Goal: Task Accomplishment & Management: Complete application form

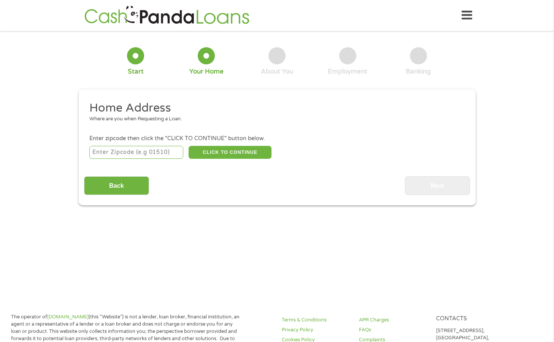
click at [18, 273] on main "1 Start 2 Your Home 3 About You 4 Employment 5 Banking 6 This field is hidden w…" at bounding box center [277, 164] width 554 height 257
click at [142, 154] on input "number" at bounding box center [136, 152] width 94 height 13
type input "58504"
click at [245, 149] on button "CLICK TO CONTINUE" at bounding box center [230, 152] width 83 height 13
type input "58504"
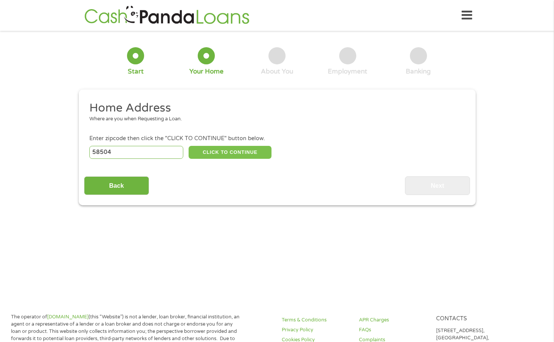
type input "Bismarck"
select select "[US_STATE]"
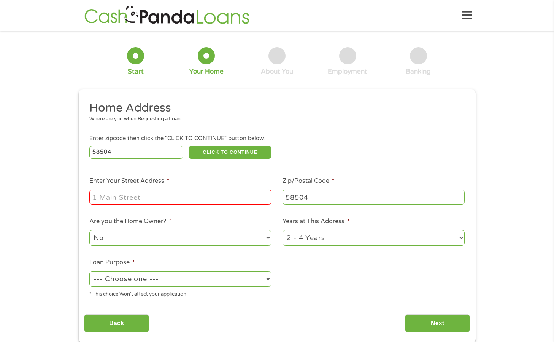
drag, startPoint x: 215, startPoint y: 200, endPoint x: 209, endPoint y: 214, distance: 15.4
click at [210, 212] on ul "Home Address Where are you when Requesting a Loan. Enter zipcode then click the…" at bounding box center [277, 201] width 386 height 203
type input "[STREET_ADDRESS]"
click at [196, 281] on select "--- Choose one --- Pay Bills Debt Consolidation Home Improvement Major Purchase…" at bounding box center [180, 279] width 182 height 16
select select "other"
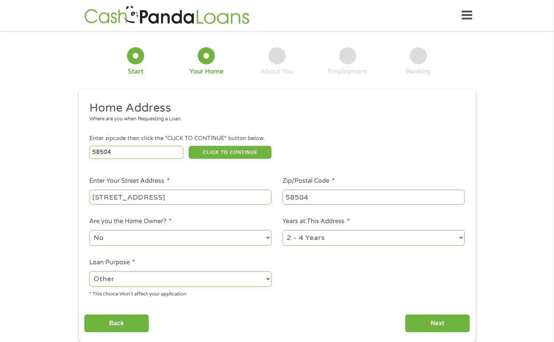
click at [89, 271] on select "--- Choose one --- Pay Bills Debt Consolidation Home Improvement Major Purchase…" at bounding box center [180, 279] width 182 height 16
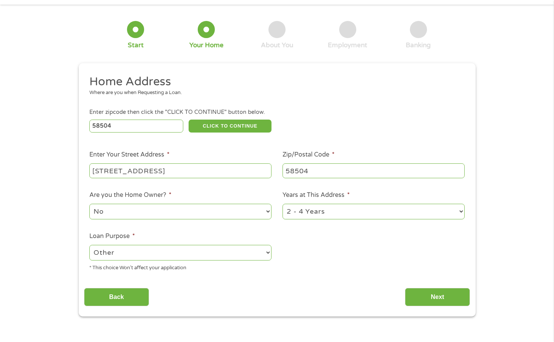
scroll to position [114, 0]
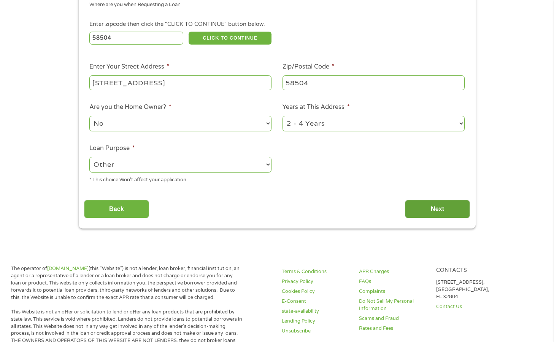
click at [439, 208] on input "Next" at bounding box center [437, 209] width 65 height 19
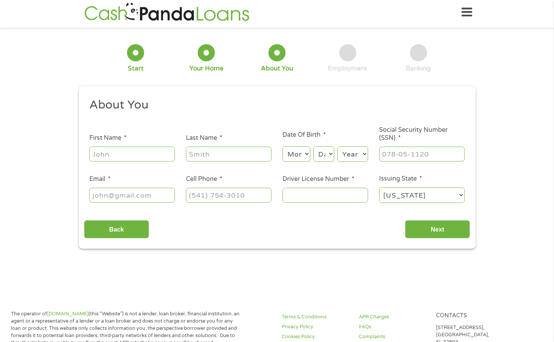
scroll to position [0, 0]
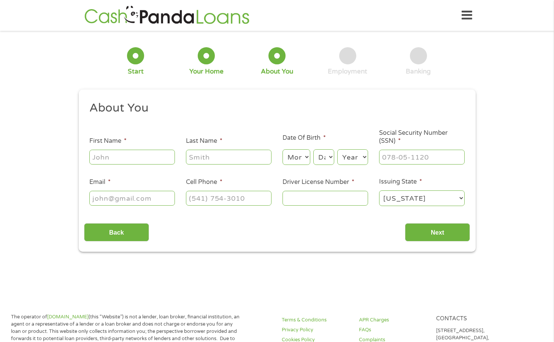
click at [134, 159] on input "First Name *" at bounding box center [132, 157] width 86 height 14
type input "[PERSON_NAME]"
type input "husebye"
select select "12"
click at [320, 156] on select "Day 1 2 3 4 5 6 7 8 9 10 11 12 13 14 15 16 17 18 19 20 21 22 23 24 25 26 27 28 …" at bounding box center [323, 157] width 21 height 16
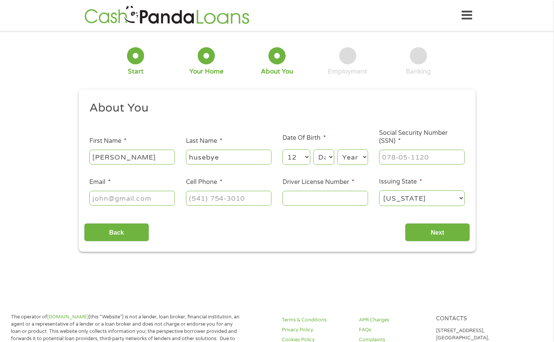
select select "19"
click at [313, 149] on select "Day 1 2 3 4 5 6 7 8 9 10 11 12 13 14 15 16 17 18 19 20 21 22 23 24 25 26 27 28 …" at bounding box center [323, 157] width 21 height 16
click at [354, 157] on select "Year [DATE] 2006 2005 2004 2003 2002 2001 2000 1999 1998 1997 1996 1995 1994 19…" at bounding box center [352, 157] width 31 height 16
select select "1935"
click at [337, 149] on select "Year [DATE] 2006 2005 2004 2003 2002 2001 2000 1999 1998 1997 1996 1995 1994 19…" at bounding box center [352, 157] width 31 height 16
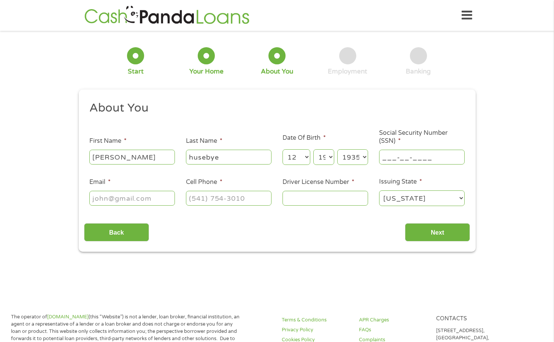
click at [418, 157] on input "___-__-____" at bounding box center [422, 157] width 86 height 14
type input "501-34-0865"
drag, startPoint x: 161, startPoint y: 200, endPoint x: 164, endPoint y: 206, distance: 7.1
click at [162, 204] on input "Email *" at bounding box center [132, 198] width 86 height 14
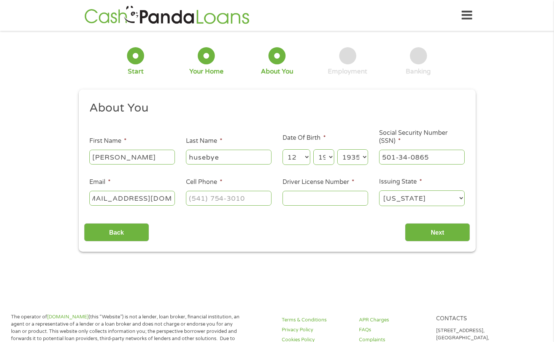
type input "[EMAIL_ADDRESS][DOMAIN_NAME]"
type input "[PHONE_NUMBER]"
click at [312, 200] on input "Driver License Number *" at bounding box center [326, 198] width 86 height 14
type input "HUS-35-6726"
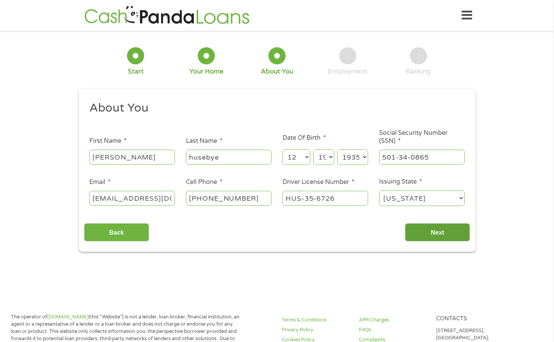
click at [428, 228] on input "Next" at bounding box center [437, 232] width 65 height 19
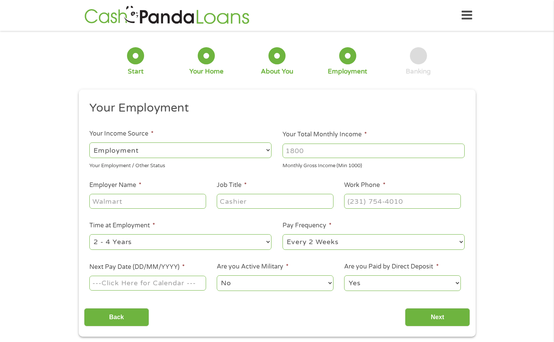
scroll to position [3, 3]
click at [185, 156] on select "--- Choose one --- Employment [DEMOGRAPHIC_DATA] Benefits" at bounding box center [180, 150] width 182 height 16
select select "benefits"
click at [89, 142] on select "--- Choose one --- Employment [DEMOGRAPHIC_DATA] Benefits" at bounding box center [180, 150] width 182 height 16
type input "Other"
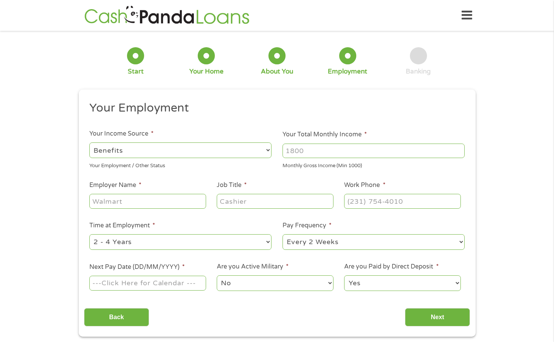
type input "[PHONE_NUMBER]"
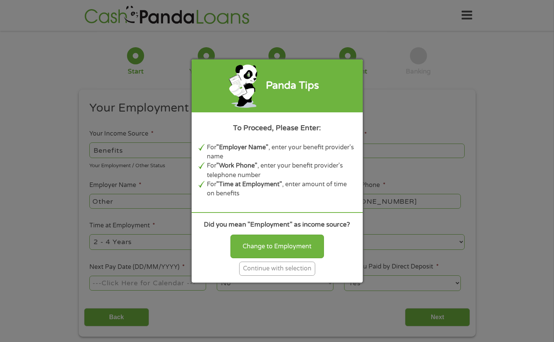
click at [275, 267] on div "Continue with selection" at bounding box center [277, 268] width 76 height 14
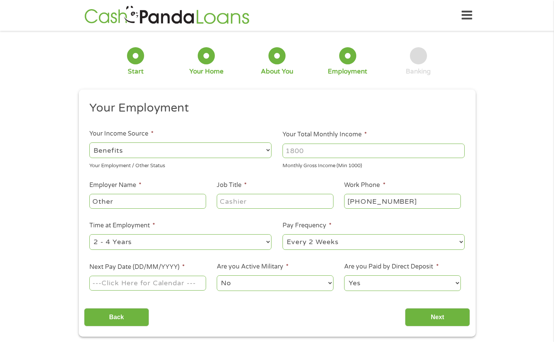
drag, startPoint x: 337, startPoint y: 151, endPoint x: 282, endPoint y: 153, distance: 56.0
click at [282, 153] on li "Your Total Monthly Income * Monthly Gross Income (Min 1000)" at bounding box center [373, 150] width 193 height 40
type input "5360"
click at [247, 204] on input "Job Title *" at bounding box center [275, 201] width 116 height 14
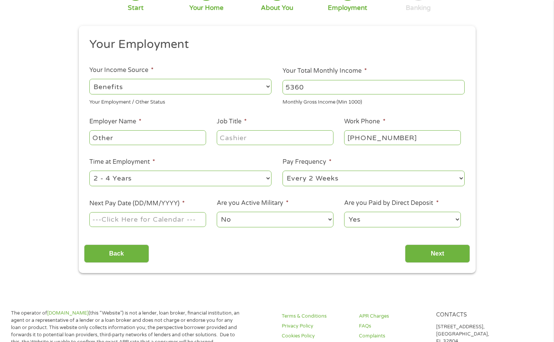
scroll to position [76, 0]
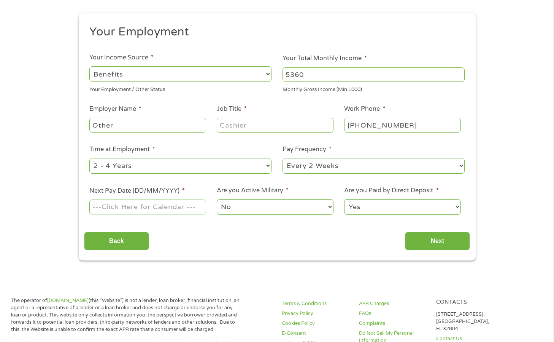
click at [164, 207] on input "Next Pay Date (DD/MM/YYYY) *" at bounding box center [147, 206] width 116 height 14
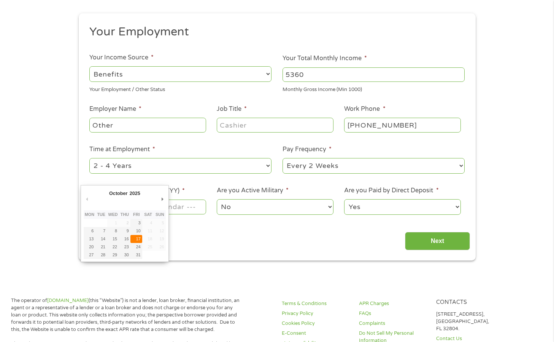
type input "[DATE]"
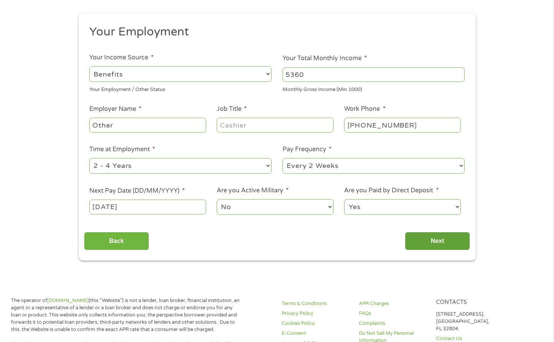
click at [434, 239] on input "Next" at bounding box center [437, 241] width 65 height 19
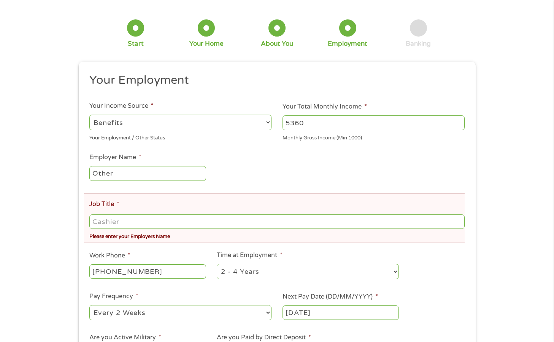
scroll to position [114, 0]
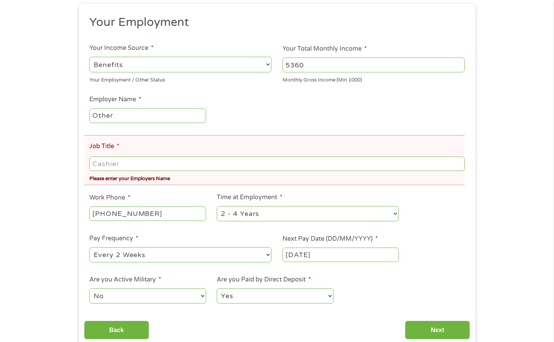
drag, startPoint x: 167, startPoint y: 165, endPoint x: 156, endPoint y: 170, distance: 11.4
click at [164, 167] on input "Job Title *" at bounding box center [276, 163] width 375 height 14
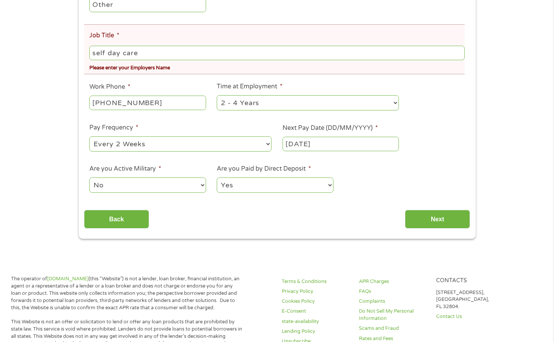
scroll to position [228, 0]
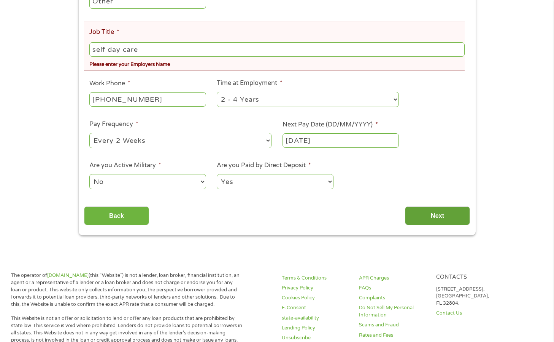
type input "self day care"
click at [417, 211] on input "Next" at bounding box center [437, 215] width 65 height 19
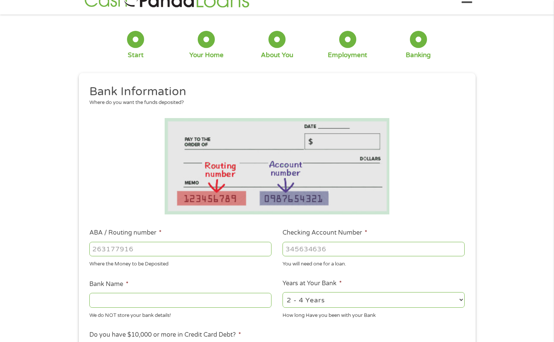
scroll to position [0, 0]
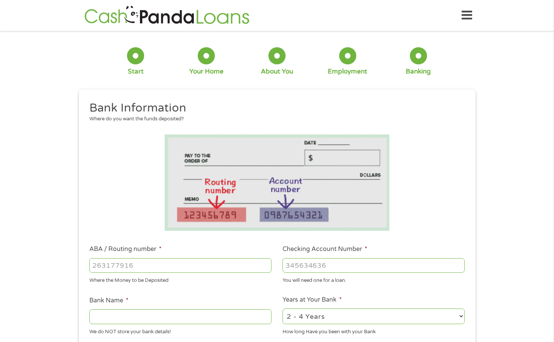
click at [181, 264] on input "ABA / Routing number *" at bounding box center [180, 265] width 182 height 14
type input "091310615"
type input "[GEOGRAPHIC_DATA]"
type input "091310615"
click at [345, 267] on input "Checking Account Number *" at bounding box center [374, 265] width 182 height 14
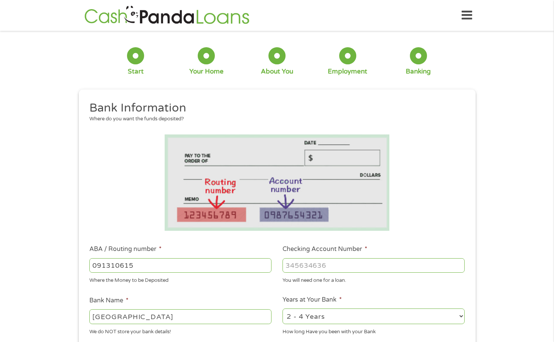
click at [503, 57] on div "1 Start 2 Your Home 3 About You 4 Employment 5 Banking 6 This field is hidden w…" at bounding box center [277, 277] width 554 height 482
click at [352, 266] on input "Checking Account Number *" at bounding box center [374, 265] width 182 height 14
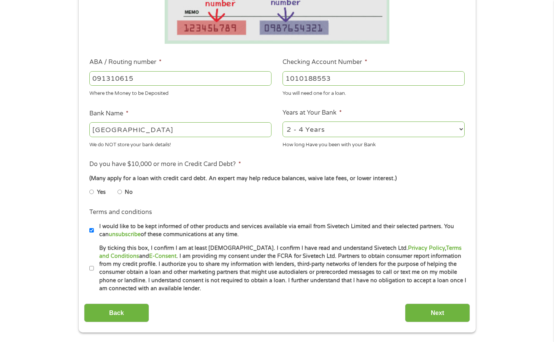
scroll to position [228, 0]
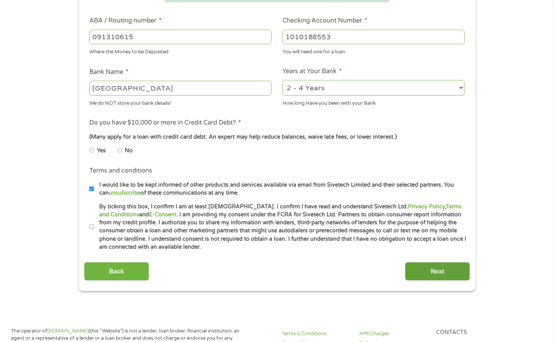
type input "1010188553"
click at [427, 277] on input "Next" at bounding box center [437, 271] width 65 height 19
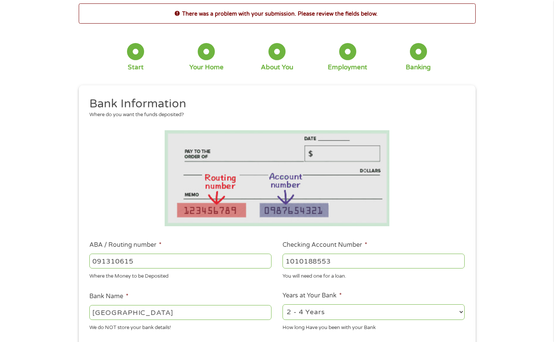
scroll to position [76, 0]
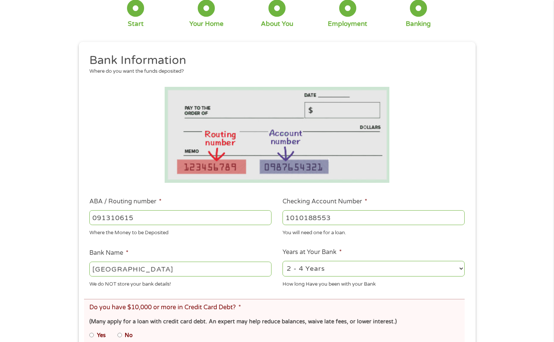
click at [209, 223] on input "091310615" at bounding box center [180, 217] width 182 height 14
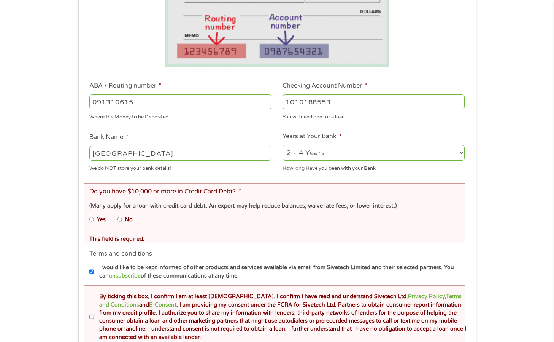
scroll to position [228, 0]
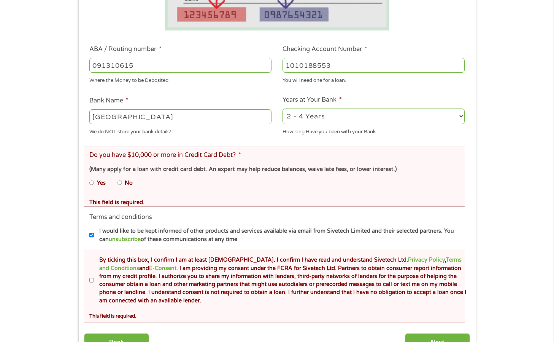
click at [91, 182] on input "Yes" at bounding box center [91, 183] width 5 height 12
radio input "true"
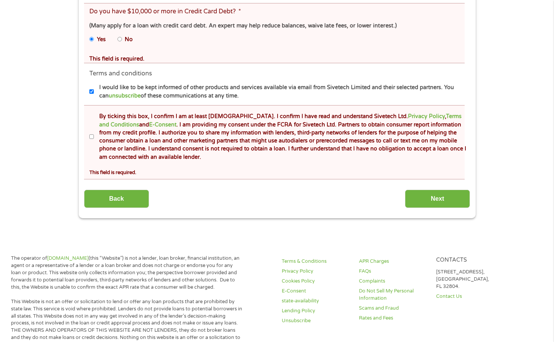
scroll to position [418, 0]
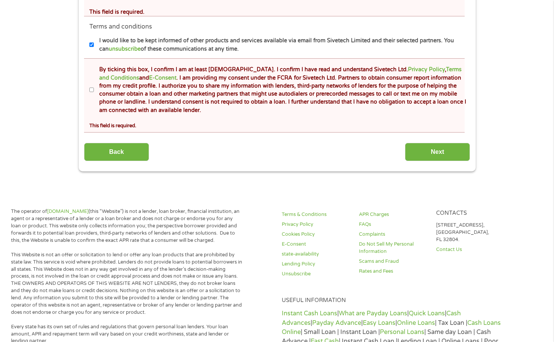
click at [94, 92] on label "By ticking this box, I confirm I am at least [DEMOGRAPHIC_DATA]. I confirm I ha…" at bounding box center [280, 89] width 373 height 49
click at [94, 92] on input "By ticking this box, I confirm I am at least [DEMOGRAPHIC_DATA]. I confirm I ha…" at bounding box center [91, 90] width 5 height 12
checkbox input "true"
click at [445, 158] on input "Next" at bounding box center [437, 152] width 65 height 19
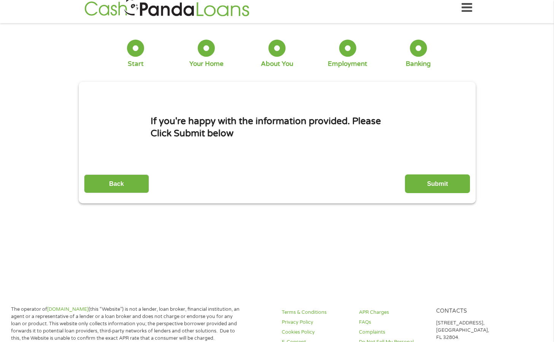
scroll to position [0, 0]
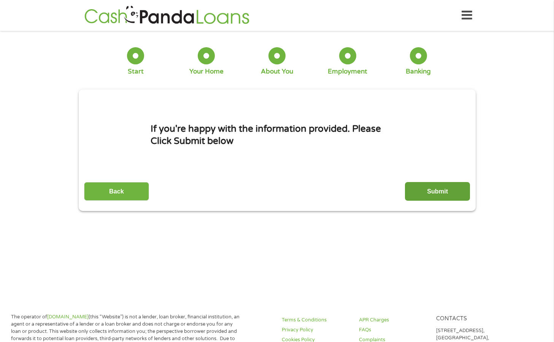
click at [435, 189] on input "Submit" at bounding box center [437, 191] width 65 height 19
